Goal: Information Seeking & Learning: Find specific fact

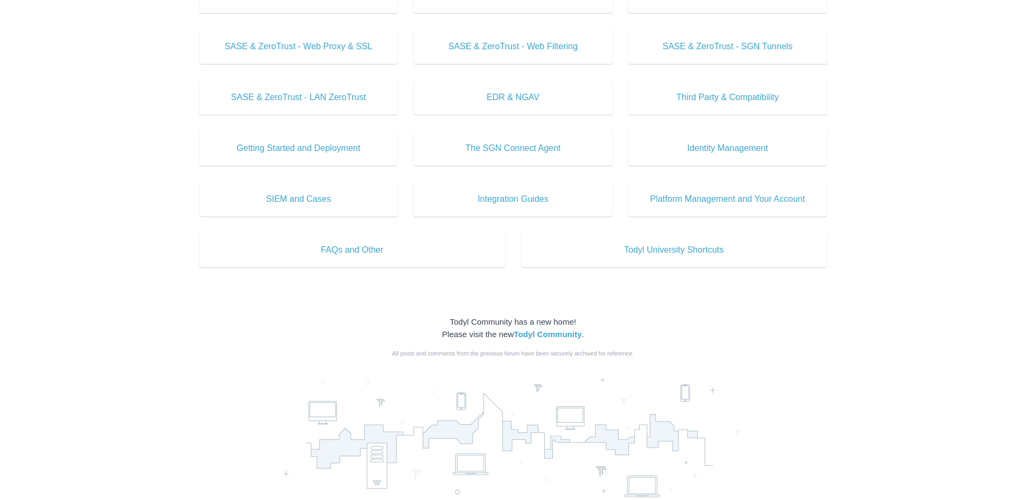
scroll to position [433, 0]
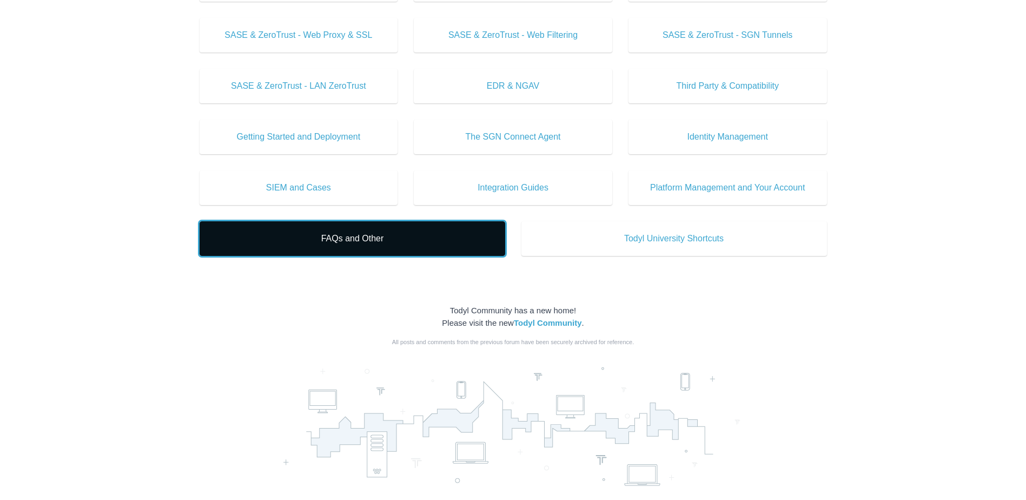
click at [403, 242] on span "FAQs and Other" at bounding box center [352, 238] width 273 height 13
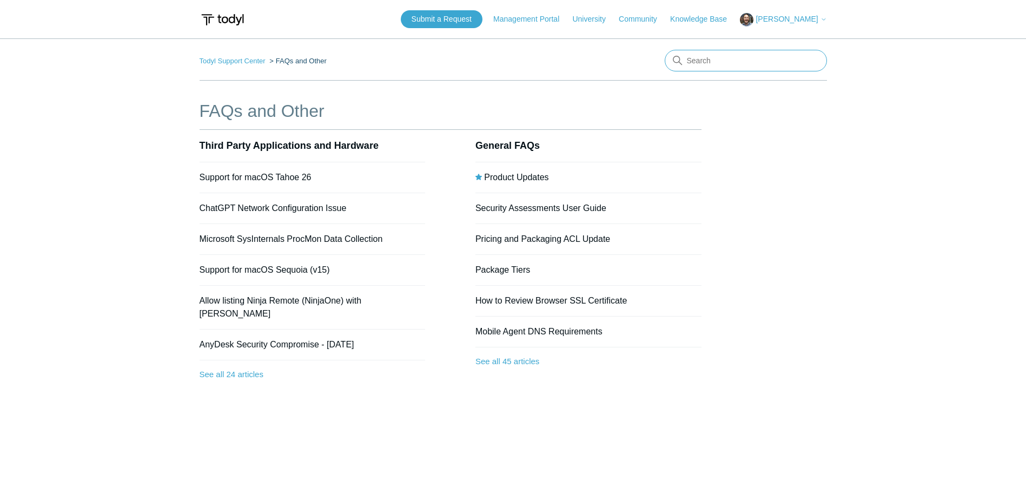
click at [704, 63] on input "Search" at bounding box center [746, 61] width 162 height 22
type input "ping"
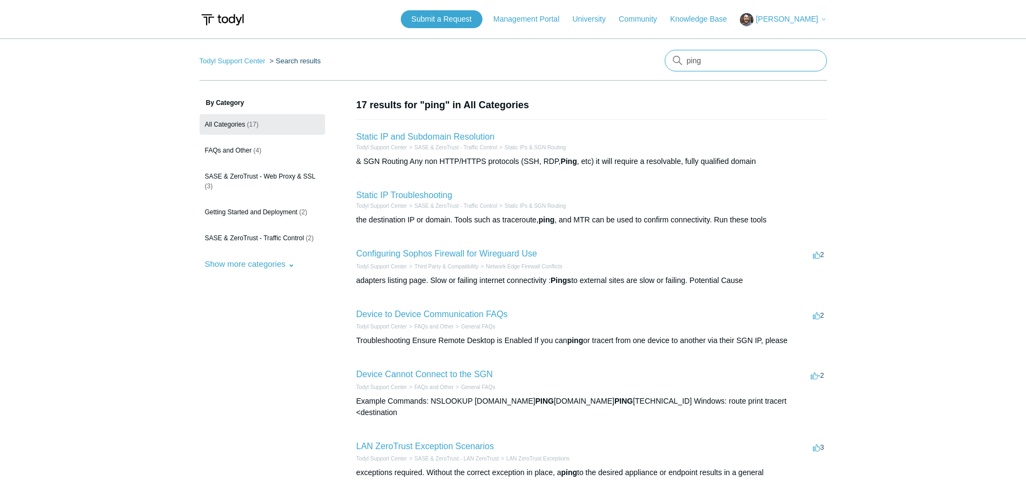
drag, startPoint x: 703, startPoint y: 62, endPoint x: 640, endPoint y: 56, distance: 63.6
click at [640, 56] on nav "Todyl Support Center Search results There are no matching results in this help …" at bounding box center [513, 65] width 627 height 31
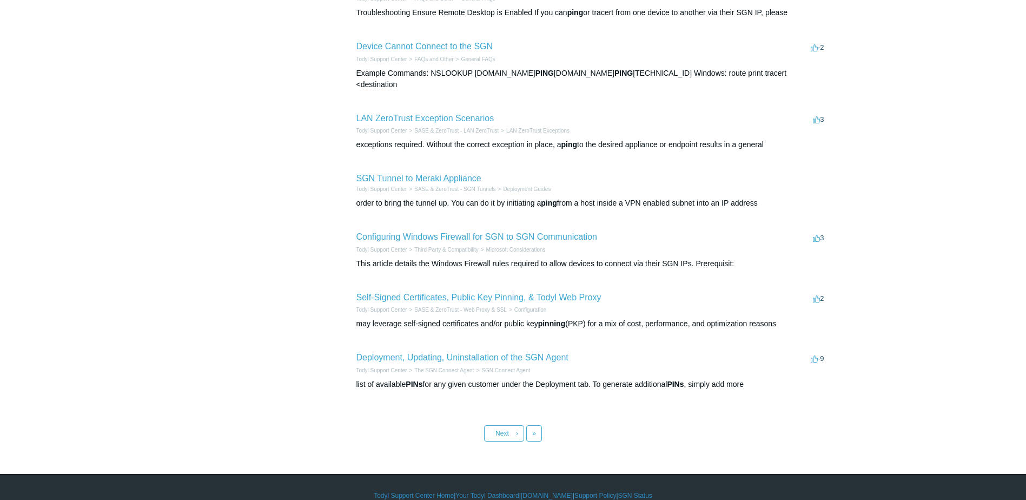
scroll to position [333, 0]
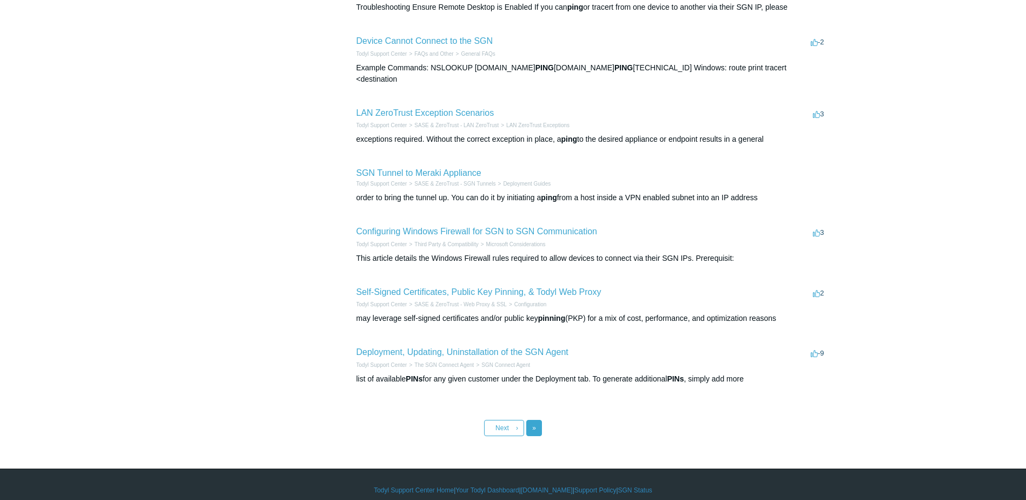
click at [535, 424] on span "»" at bounding box center [534, 428] width 4 height 8
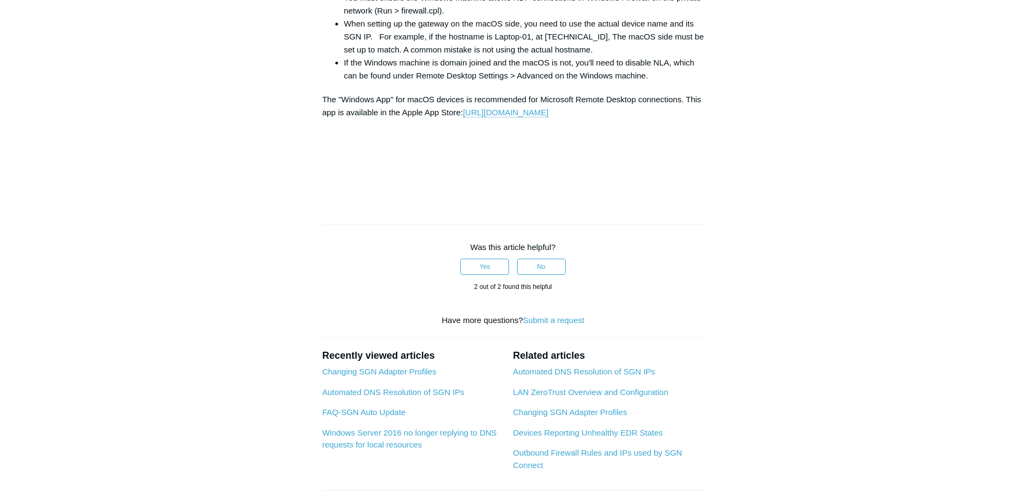
scroll to position [1514, 0]
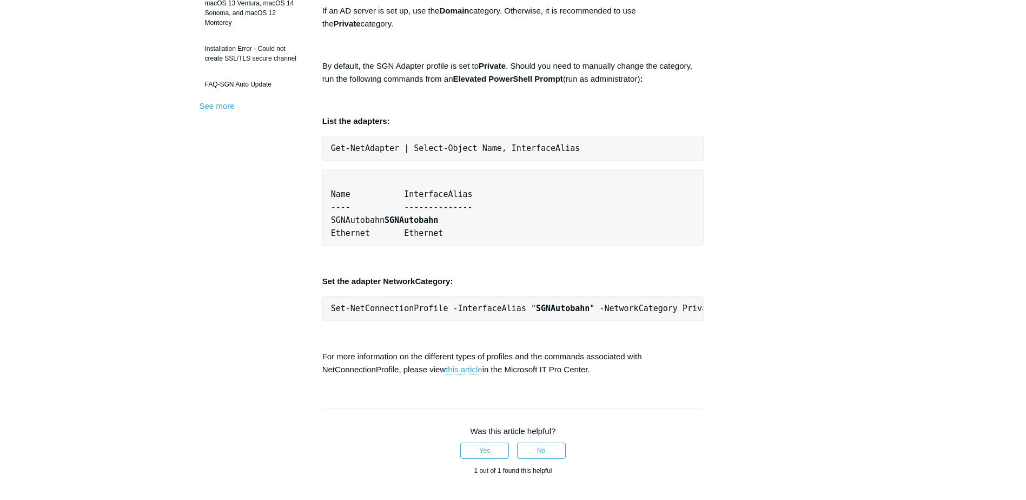
scroll to position [379, 0]
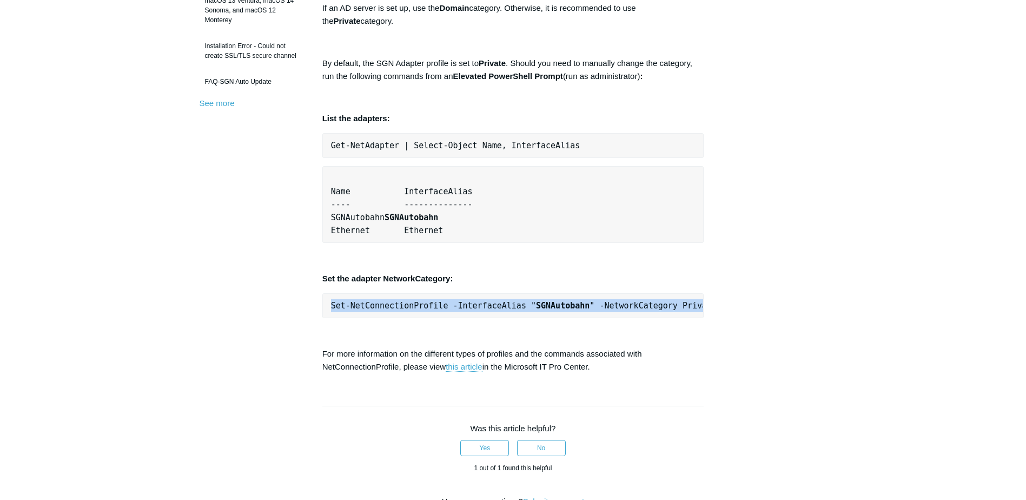
drag, startPoint x: 332, startPoint y: 304, endPoint x: 700, endPoint y: 307, distance: 367.8
click at [700, 307] on pre "Set-NetConnectionProfile -InterfaceAlias " SGNAutobahn " -NetworkCategory Priva…" at bounding box center [513, 305] width 382 height 25
drag, startPoint x: 700, startPoint y: 307, endPoint x: 677, endPoint y: 304, distance: 22.9
copy span "Set-NetConnectionProfile -InterfaceAlias " SGNAutobahn " -NetworkCategory Priva…"
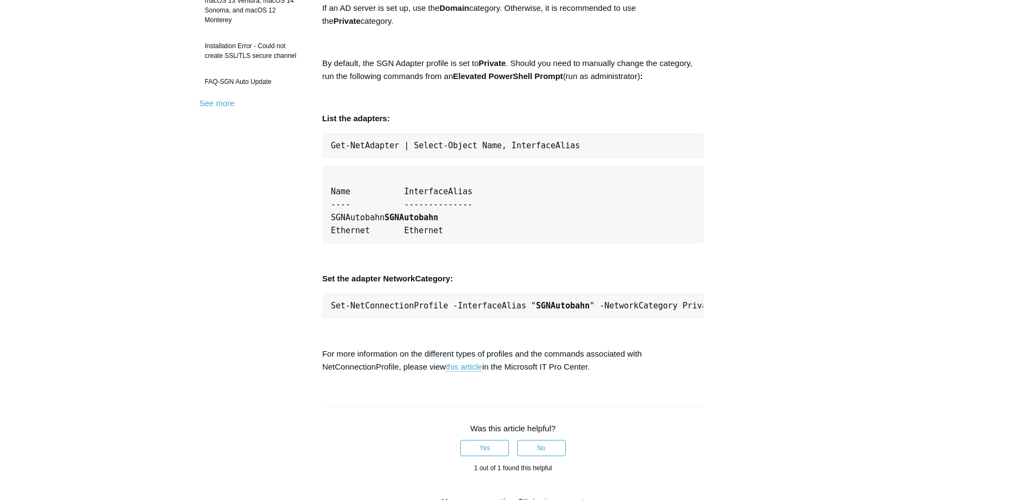
click at [444, 395] on div at bounding box center [513, 400] width 382 height 11
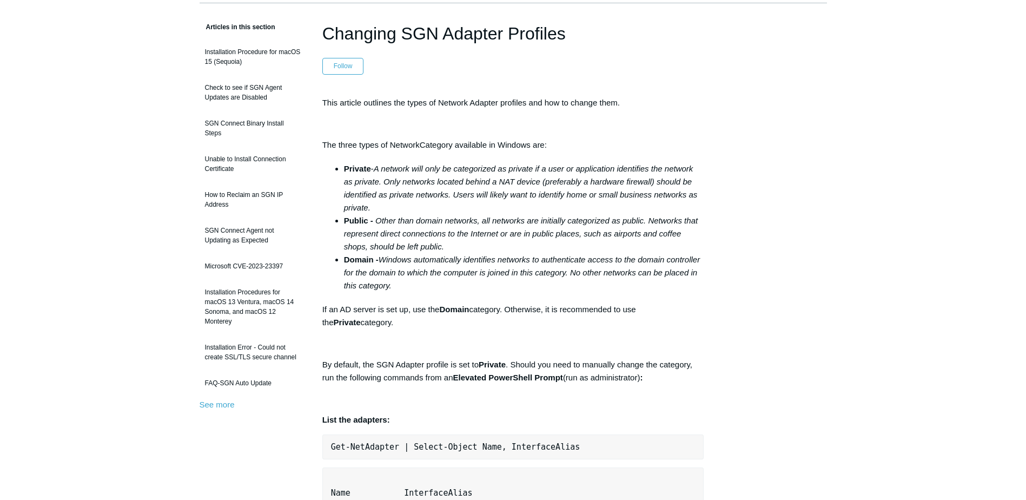
scroll to position [54, 0]
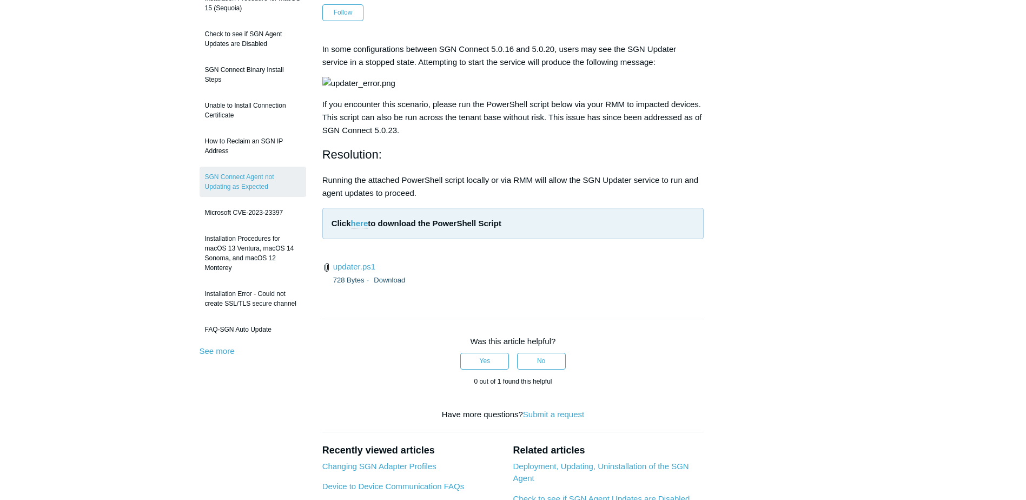
scroll to position [216, 0]
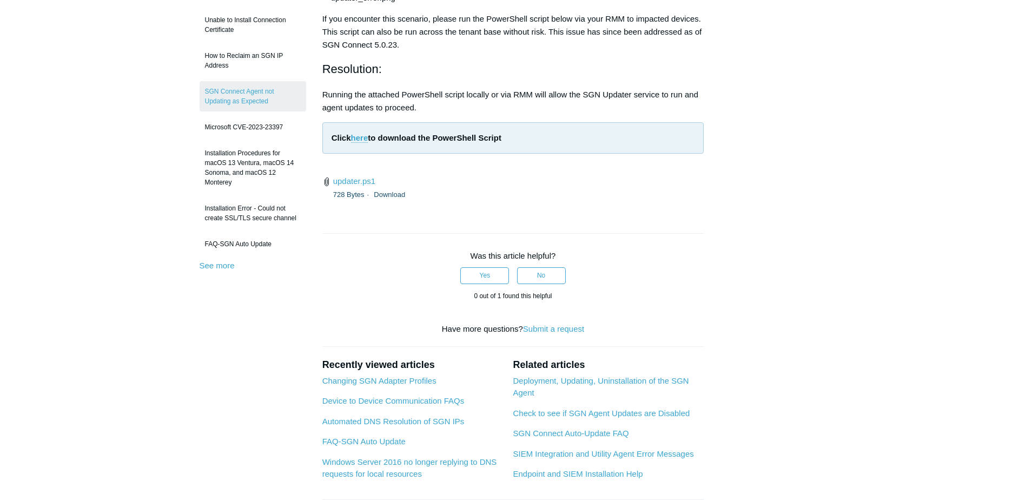
click at [811, 136] on div "Articles in this section Installation Procedure for macOS 15 (Sequoia) Check to…" at bounding box center [513, 226] width 627 height 688
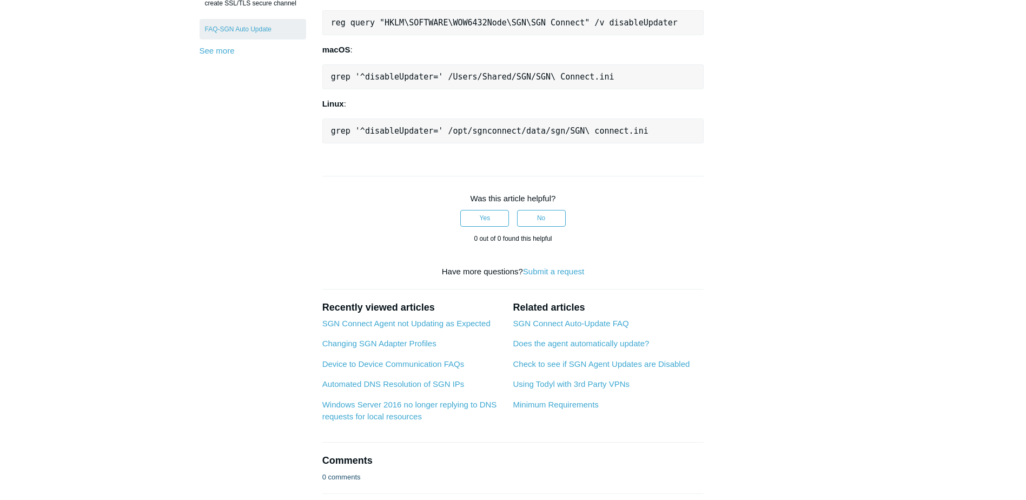
scroll to position [433, 0]
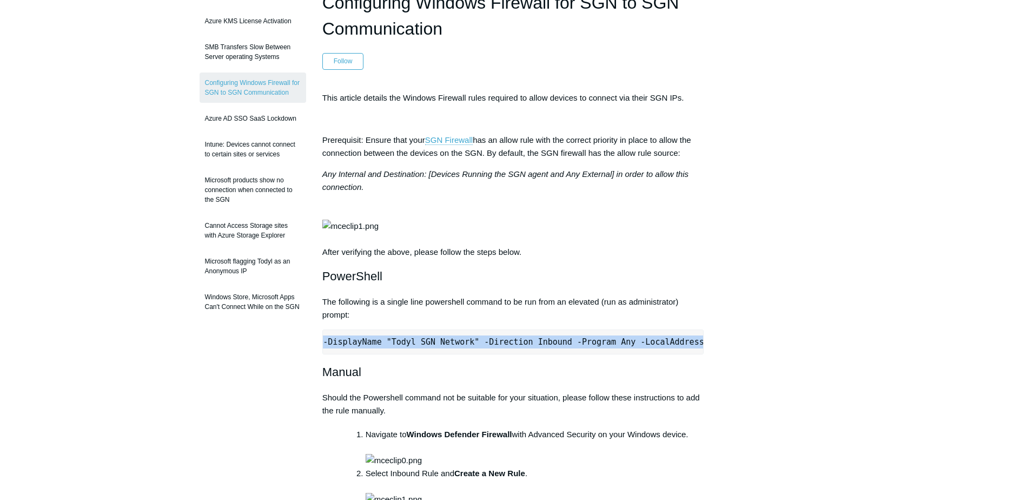
scroll to position [0, 340]
drag, startPoint x: 331, startPoint y: 383, endPoint x: 770, endPoint y: 373, distance: 439.3
copy pre "New-NetFirewallRule -DisplayName "Todyl SGN Network" -Direction Inbound -Progra…"
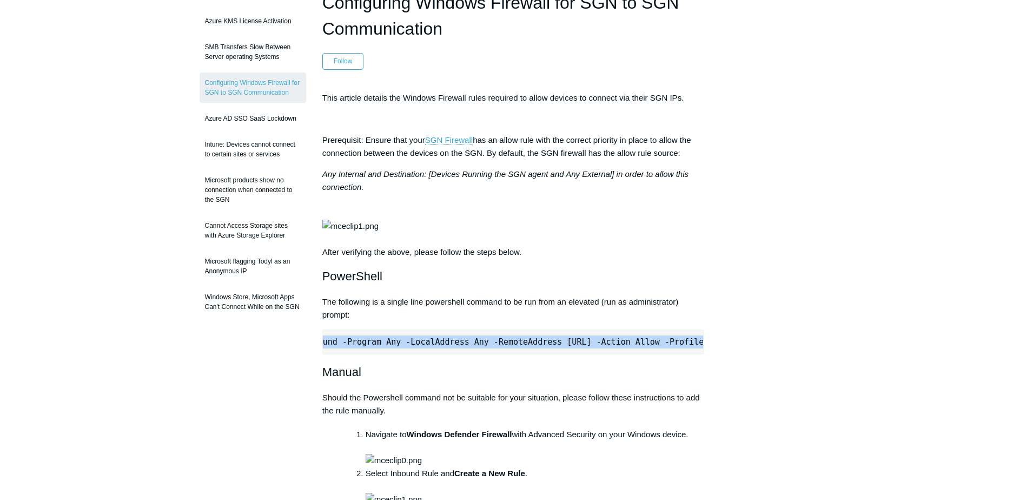
copy pre "New-NetFirewallRule -DisplayName "Todyl SGN Network" -Direction Inbound -Progra…"
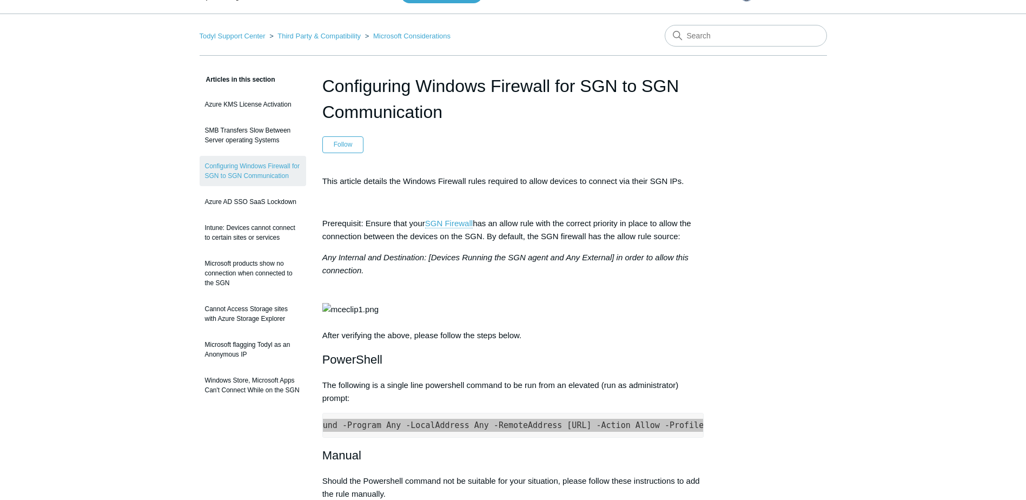
scroll to position [0, 0]
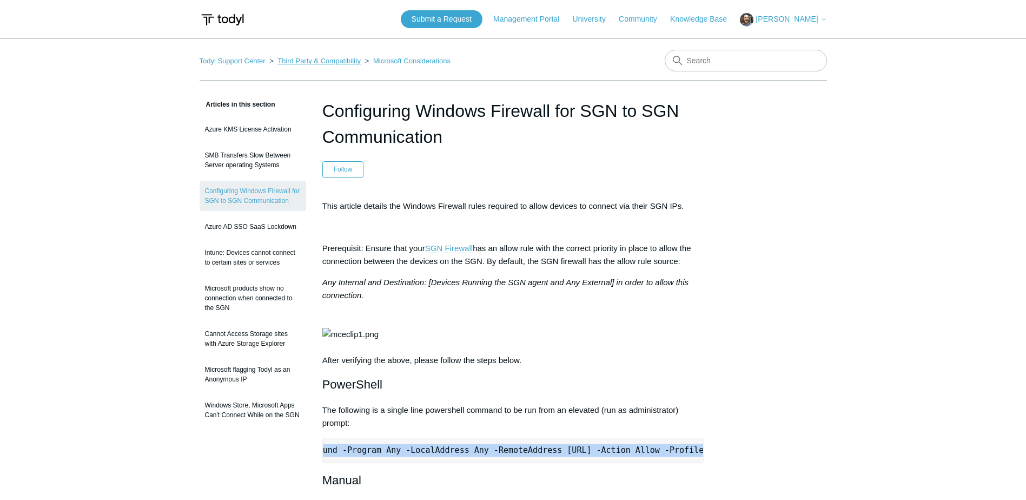
click at [333, 60] on link "Third Party & Compatibility" at bounding box center [318, 61] width 83 height 8
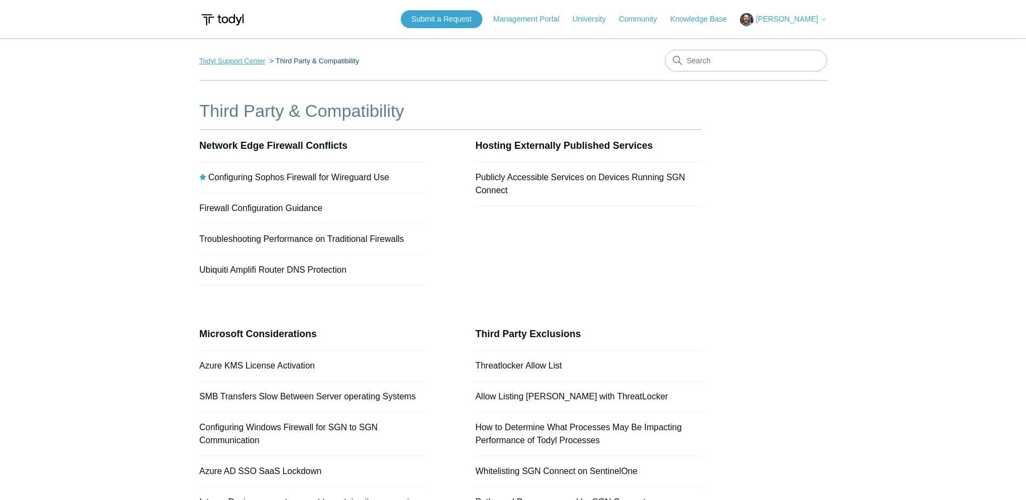
click at [238, 64] on link "Todyl Support Center" at bounding box center [233, 61] width 66 height 8
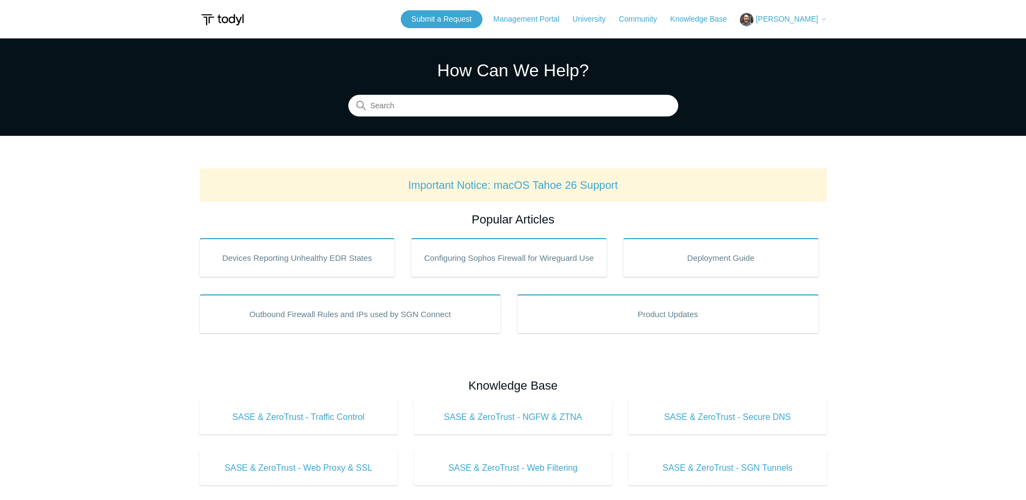
click at [810, 20] on span "[PERSON_NAME]" at bounding box center [787, 19] width 62 height 9
click at [808, 45] on link "My Support Requests" at bounding box center [792, 42] width 105 height 19
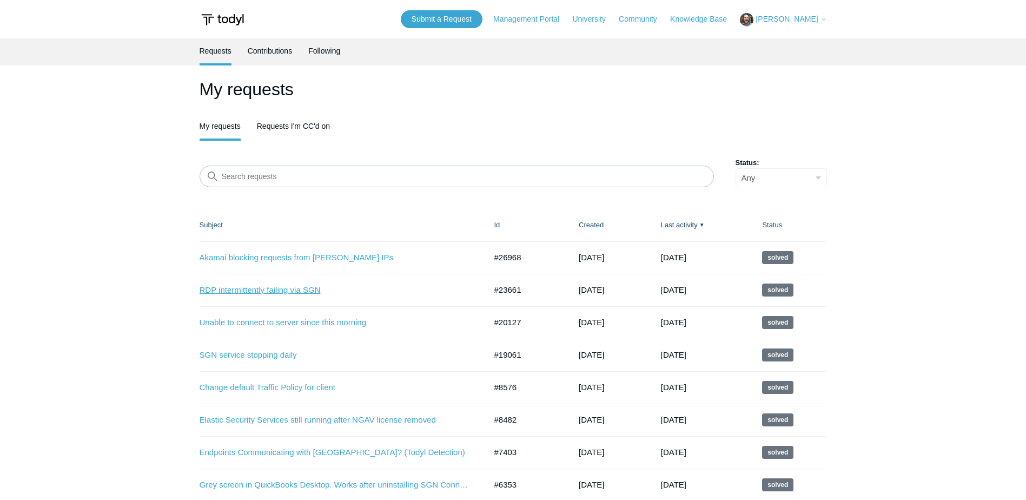
click at [297, 292] on link "RDP intermittently failing via SGN" at bounding box center [335, 290] width 270 height 12
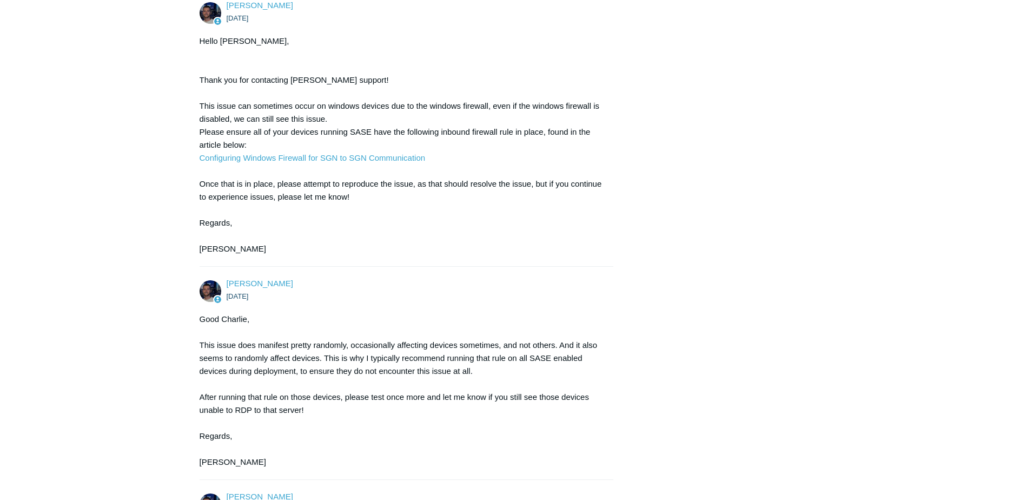
scroll to position [541, 0]
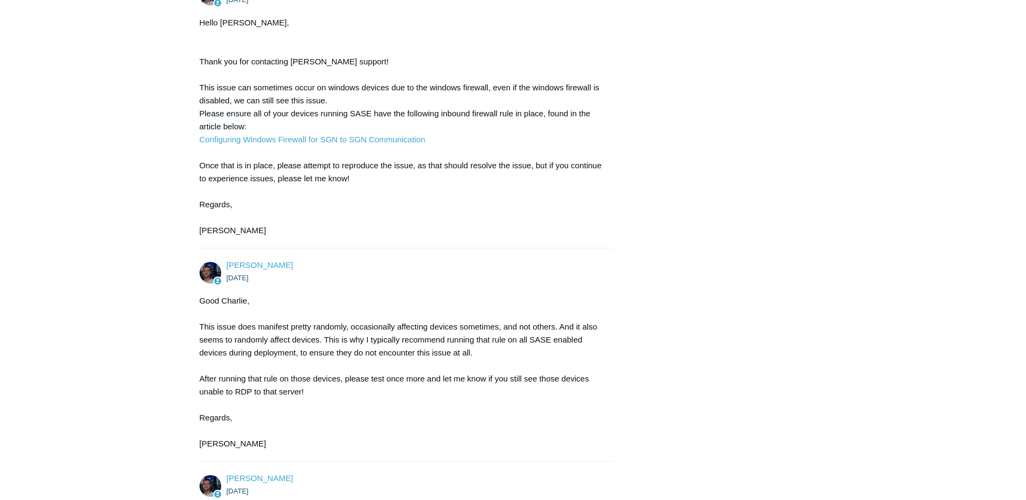
click at [405, 389] on div "Good Charlie, This issue does manifest pretty randomly, occasionally affecting …" at bounding box center [401, 372] width 403 height 156
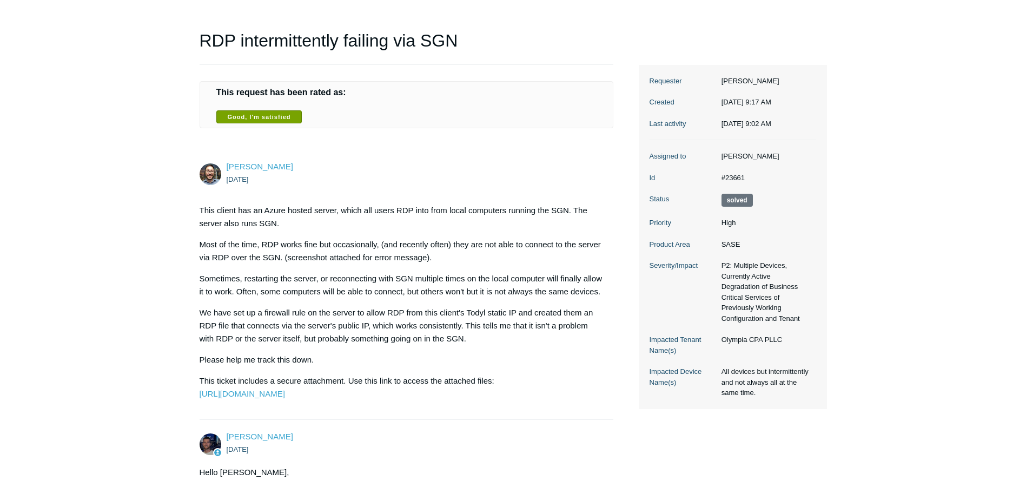
scroll to position [51, 0]
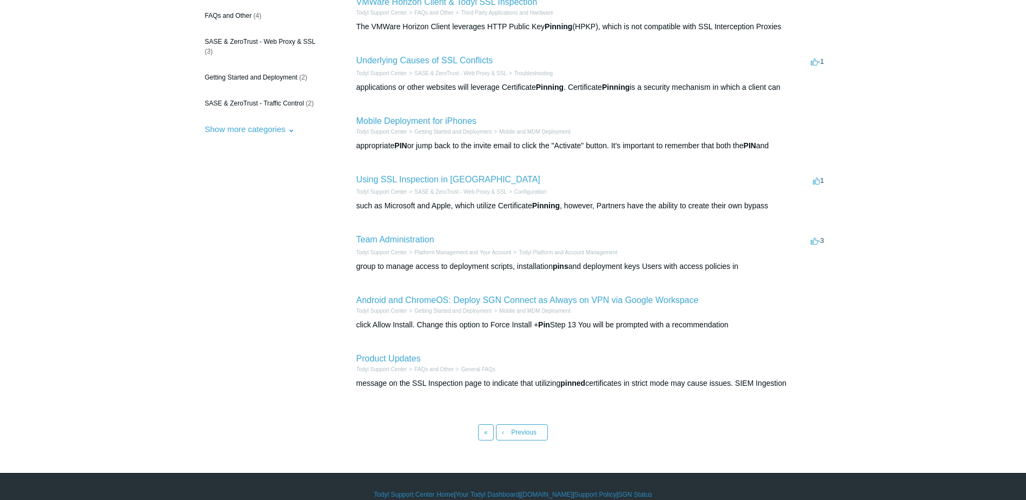
scroll to position [150, 0]
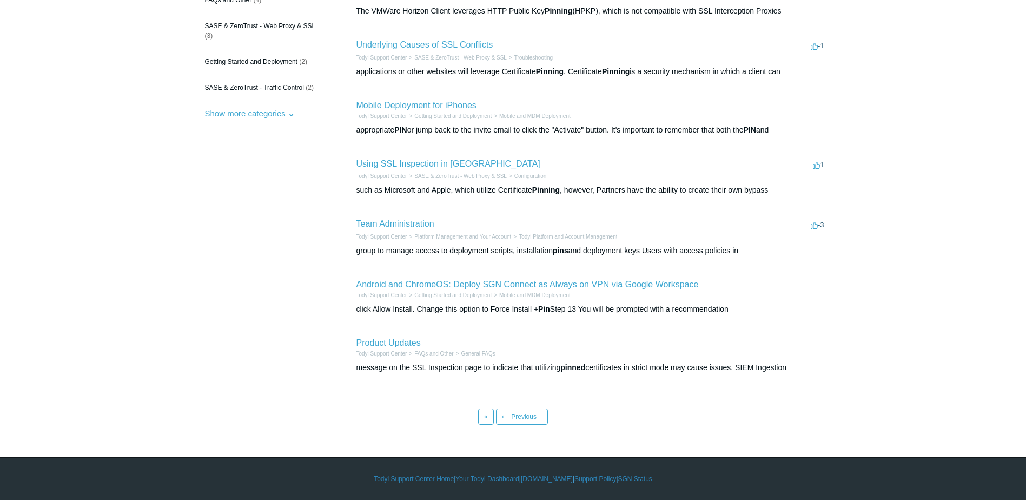
click at [948, 359] on main "Todyl Support Center Search results ping By Category All Categories (17) FAQs a…" at bounding box center [513, 156] width 1026 height 537
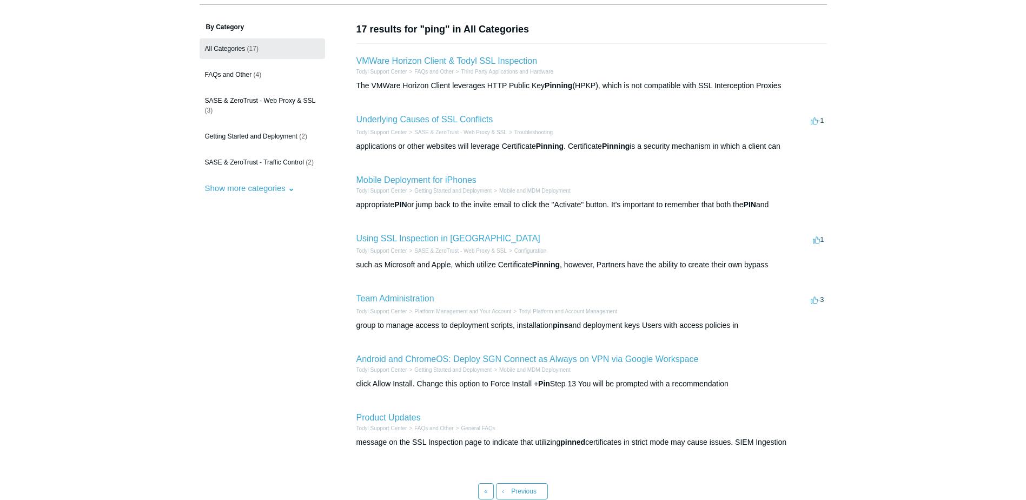
scroll to position [0, 0]
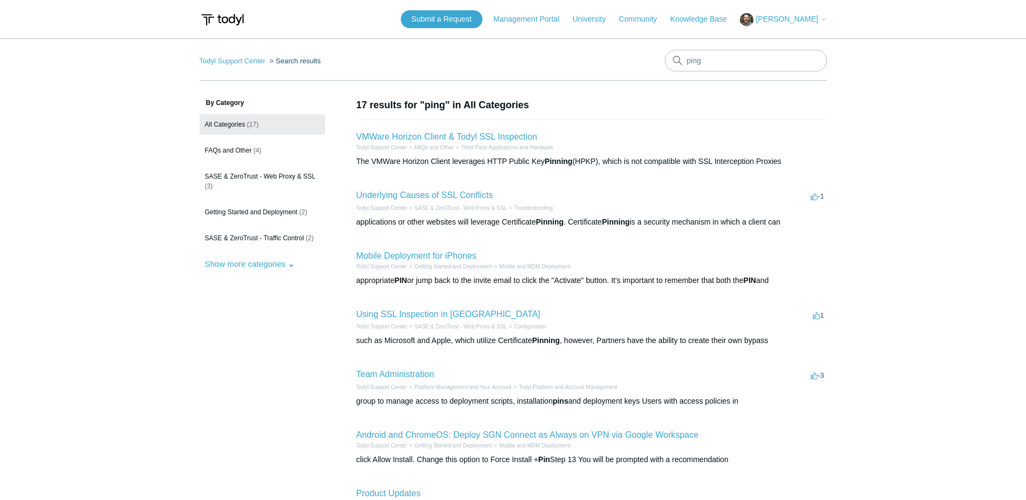
click at [950, 244] on main "Todyl Support Center Search results ping By Category All Categories (17) FAQs a…" at bounding box center [513, 306] width 1026 height 537
drag, startPoint x: 738, startPoint y: 62, endPoint x: 605, endPoint y: 63, distance: 133.6
click at [605, 63] on nav "Todyl Support Center Search results ping" at bounding box center [513, 65] width 627 height 31
type input "logs"
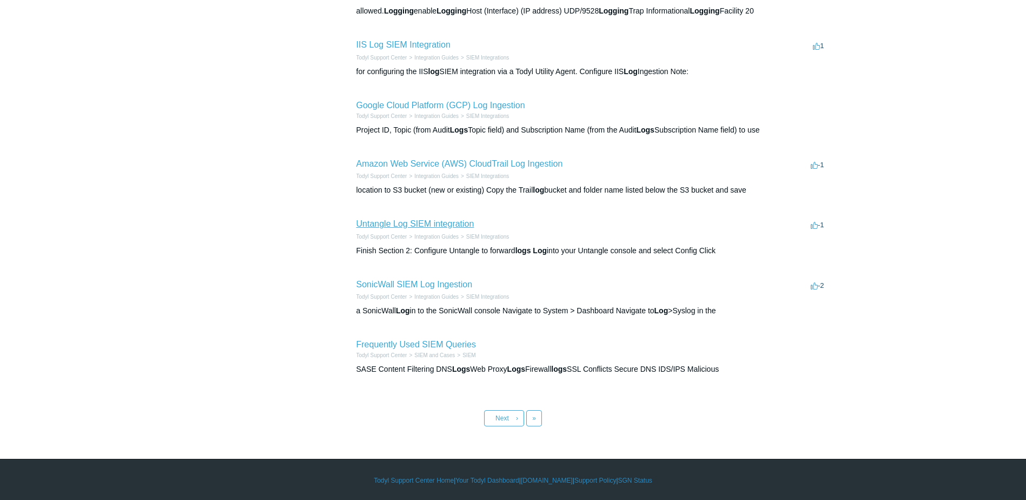
scroll to position [331, 0]
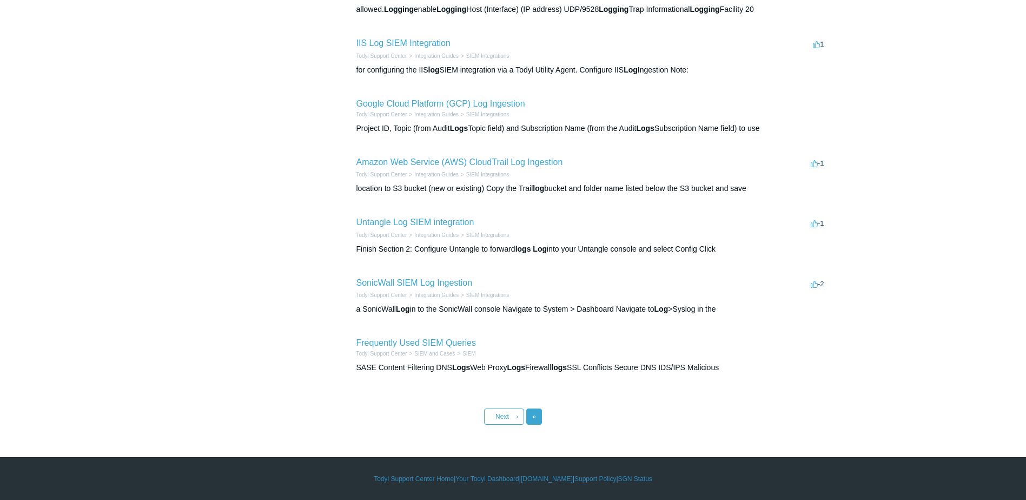
click at [527, 414] on link "Last »" at bounding box center [534, 416] width 16 height 16
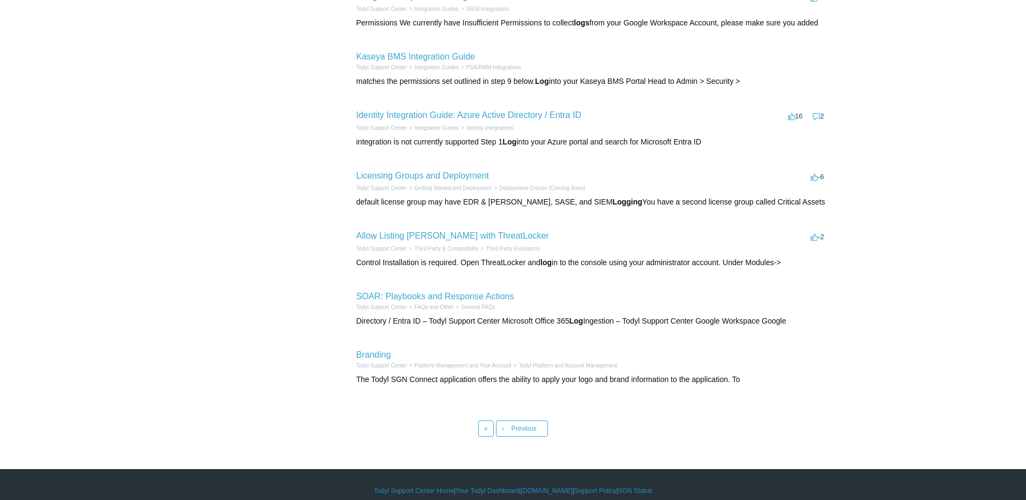
scroll to position [325, 0]
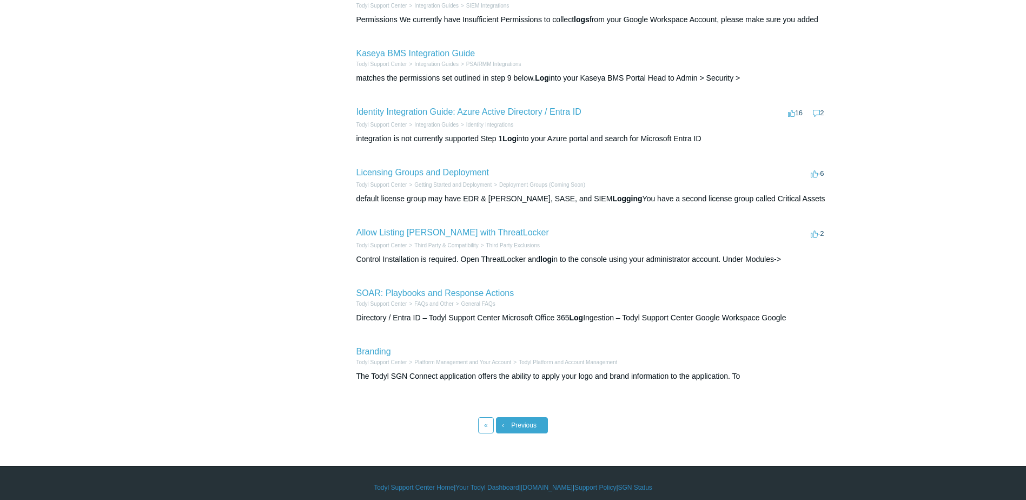
click at [508, 427] on link "‹ Previous" at bounding box center [522, 425] width 52 height 16
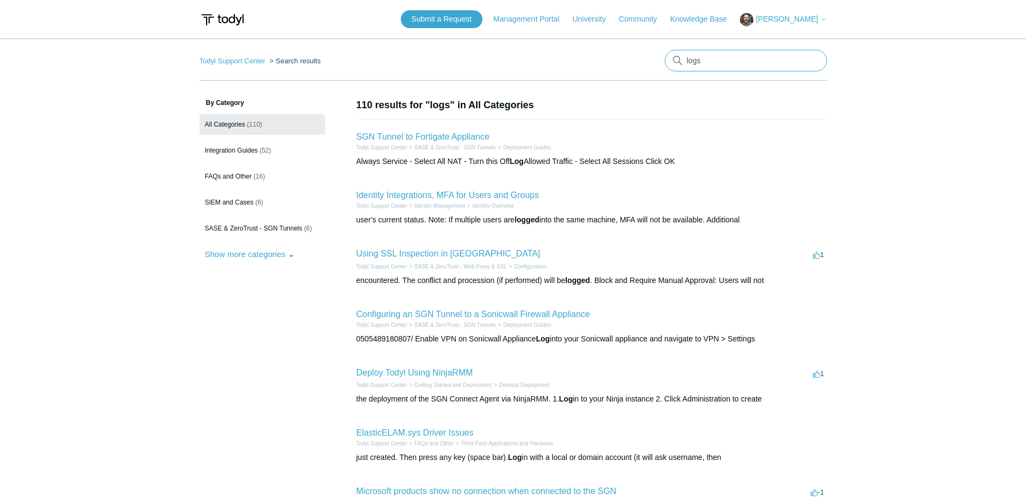
click at [729, 65] on input "logs" at bounding box center [746, 61] width 162 height 22
type input "logs location"
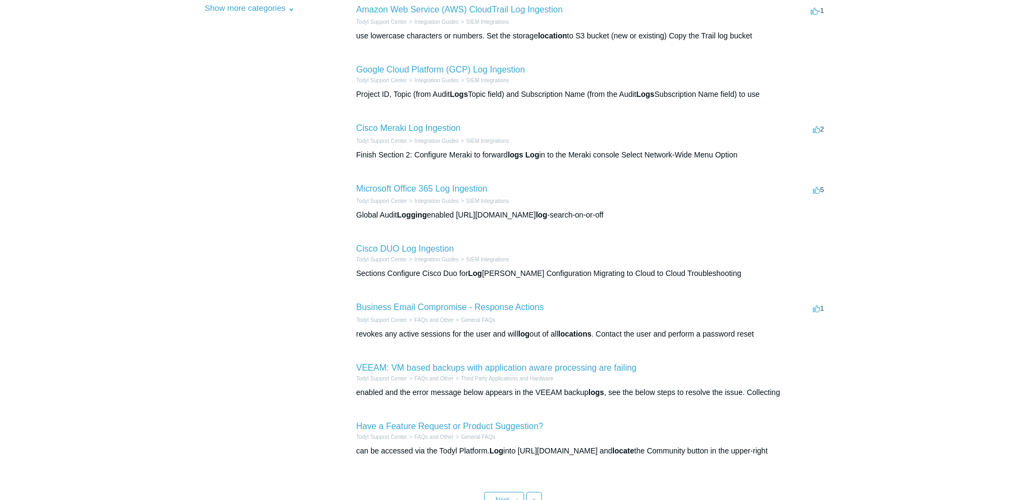
scroll to position [270, 0]
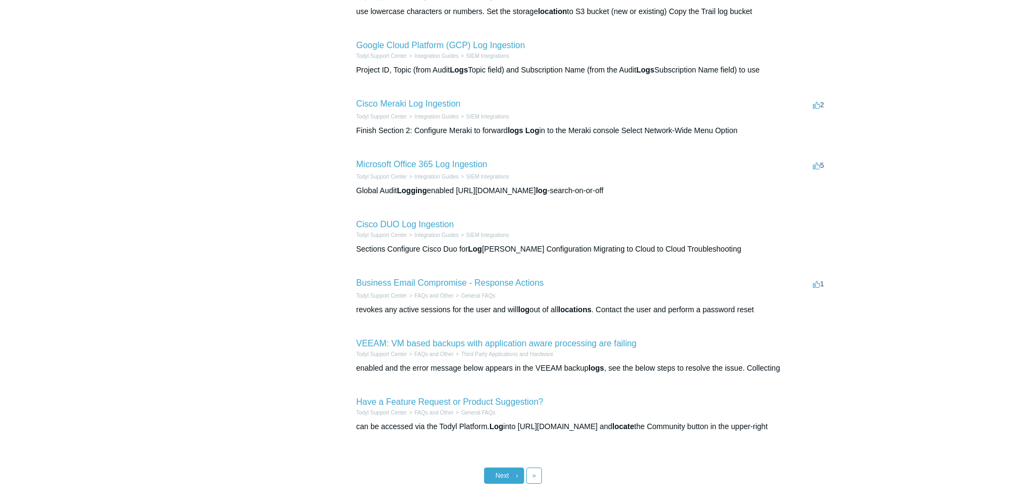
click at [496, 481] on link "Next ›" at bounding box center [504, 475] width 40 height 16
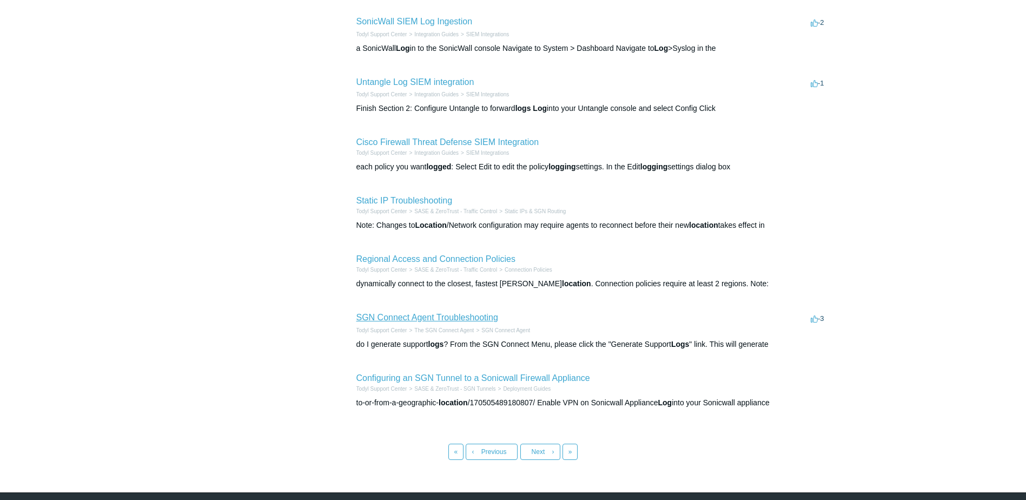
scroll to position [275, 0]
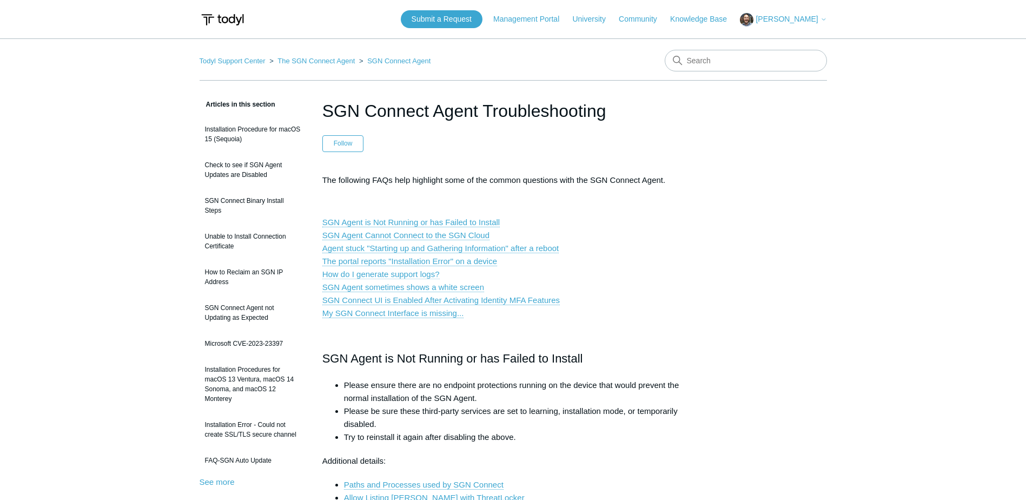
click at [400, 274] on link "How do I generate support logs?" at bounding box center [380, 274] width 117 height 10
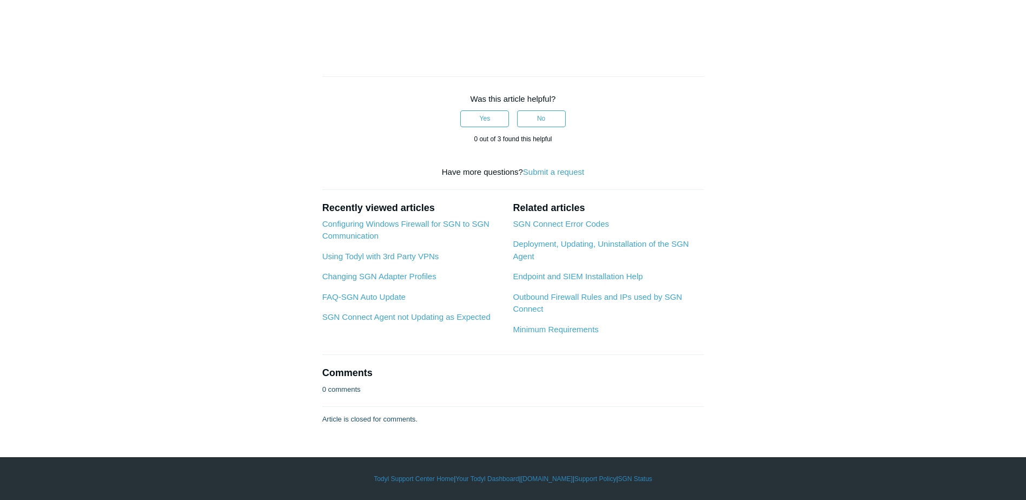
scroll to position [1860, 0]
